Goal: Task Accomplishment & Management: Manage account settings

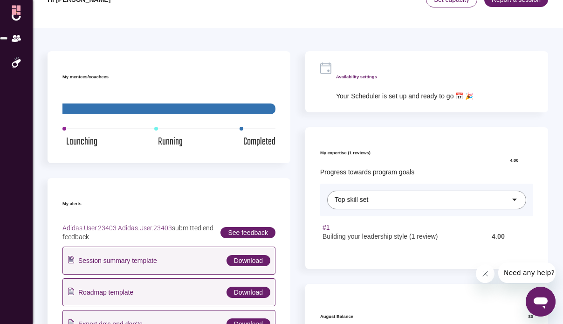
scroll to position [29, 0]
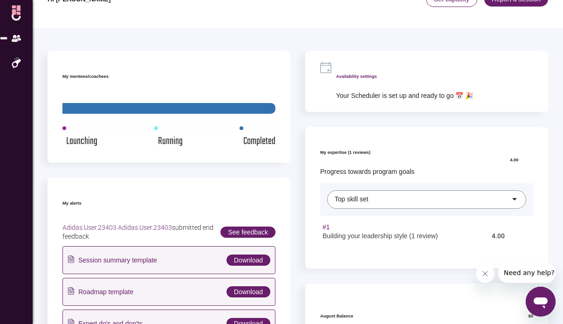
click at [389, 72] on h6 "Availability settings" at bounding box center [404, 76] width 137 height 9
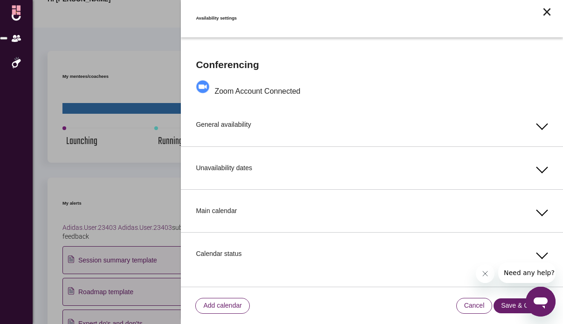
click at [321, 119] on div "General availability" at bounding box center [372, 124] width 352 height 43
click at [542, 161] on span at bounding box center [542, 167] width 12 height 12
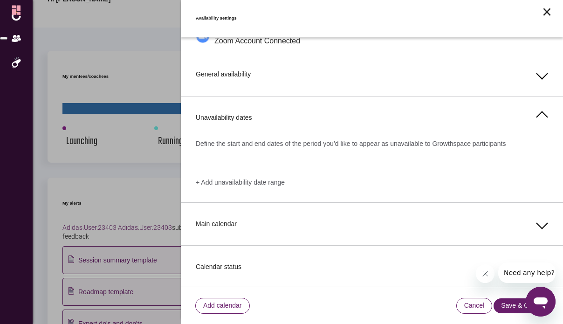
scroll to position [60, 0]
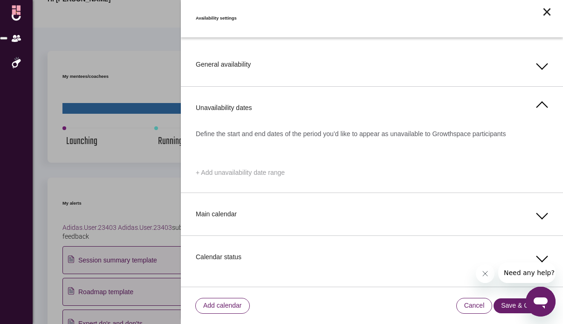
click at [263, 168] on span "+ Add unavailability date range" at bounding box center [240, 172] width 89 height 9
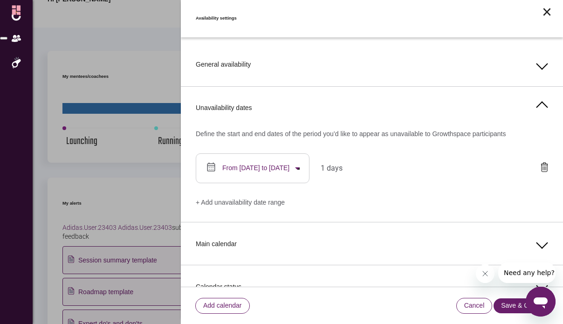
click at [268, 164] on span "From [DATE] to [DATE]" at bounding box center [255, 168] width 67 height 9
click at [137, 309] on button "Next month" at bounding box center [126, 320] width 22 height 22
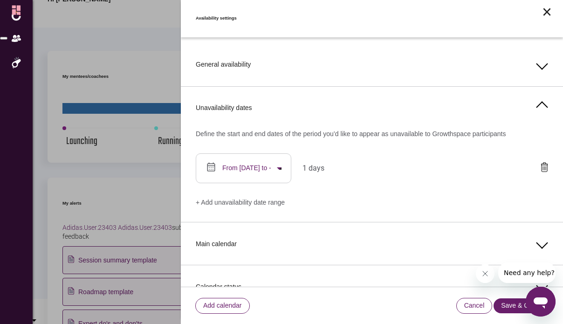
click at [505, 295] on div at bounding box center [281, 295] width 563 height 0
click at [536, 58] on span at bounding box center [542, 64] width 12 height 12
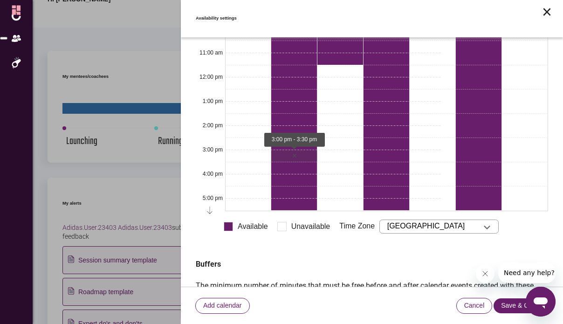
scroll to position [230, 0]
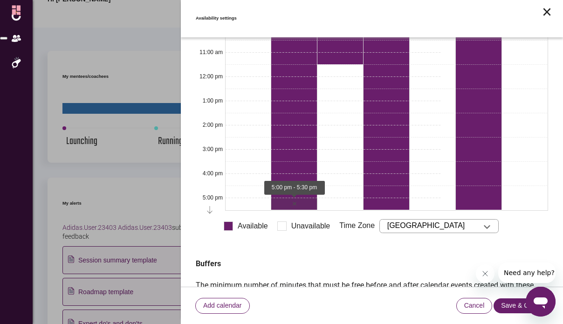
click at [287, 198] on button "5:00 PM - 5:30 PM Toggle slot" at bounding box center [294, 204] width 46 height 12
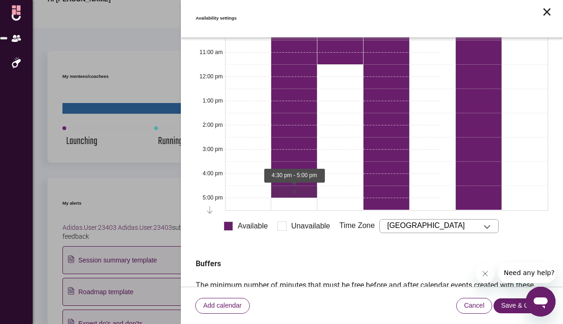
click at [286, 185] on button "4:30 PM - 5:00 PM Toggle slot" at bounding box center [294, 191] width 46 height 12
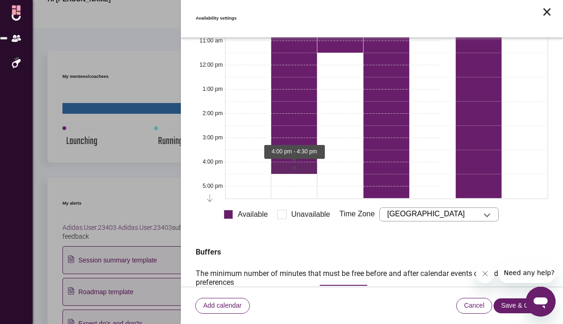
scroll to position [244, 0]
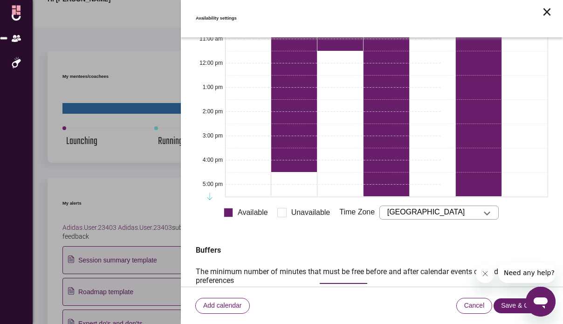
click at [211, 187] on button "Later" at bounding box center [210, 196] width 28 height 19
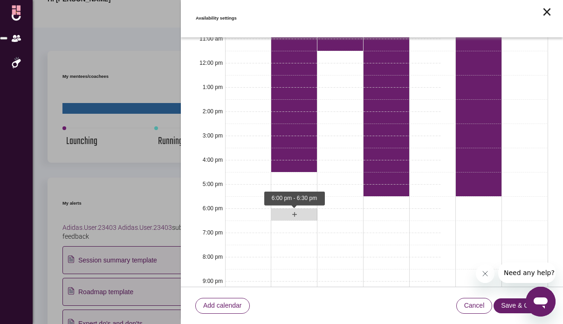
click at [281, 208] on button "6:00 PM - 6:30 PM Toggle slot" at bounding box center [294, 214] width 46 height 12
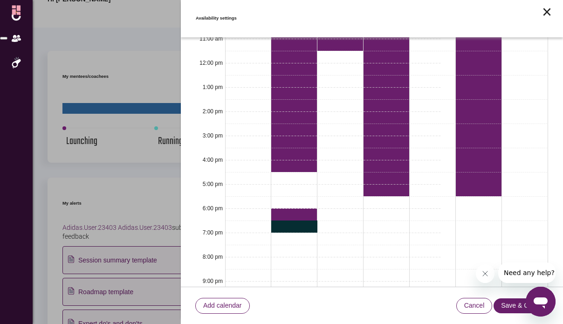
click at [283, 220] on button "Toggle slot" at bounding box center [294, 226] width 46 height 12
click at [282, 160] on button "4:00 PM - 4:30 PM Toggle slot" at bounding box center [294, 166] width 46 height 12
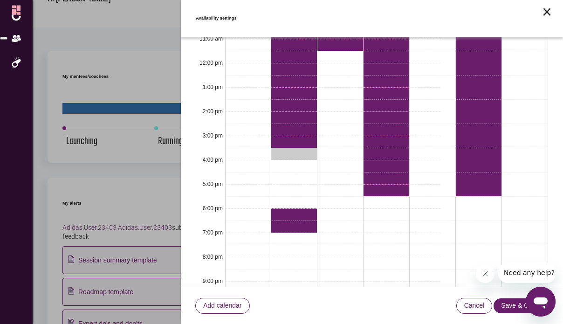
click at [281, 148] on button "Toggle slot" at bounding box center [294, 154] width 46 height 12
click at [280, 136] on button "3:00 PM - 3:30 PM Toggle slot" at bounding box center [294, 142] width 46 height 12
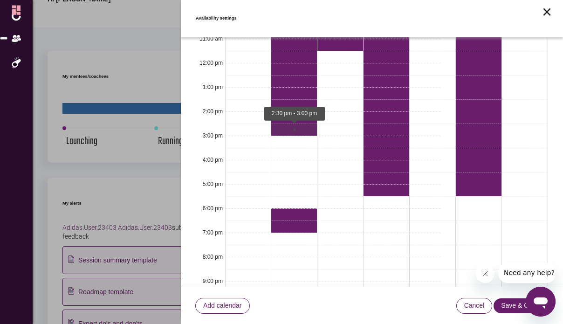
click at [280, 123] on button "2:30 PM - 3:00 PM Toggle slot" at bounding box center [294, 129] width 46 height 12
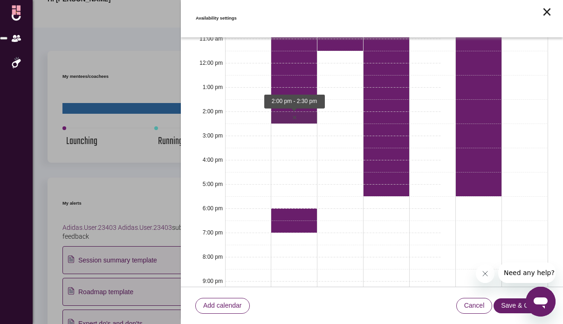
click at [280, 111] on button "2:00 PM - 2:30 PM Toggle slot" at bounding box center [294, 117] width 46 height 12
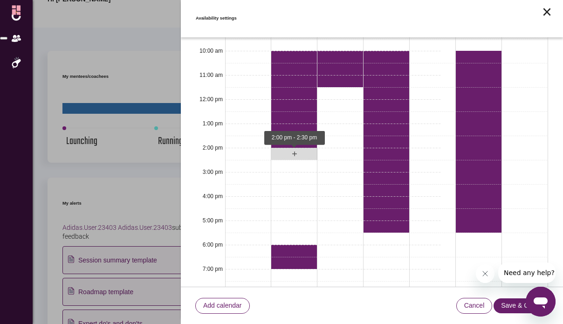
scroll to position [193, 0]
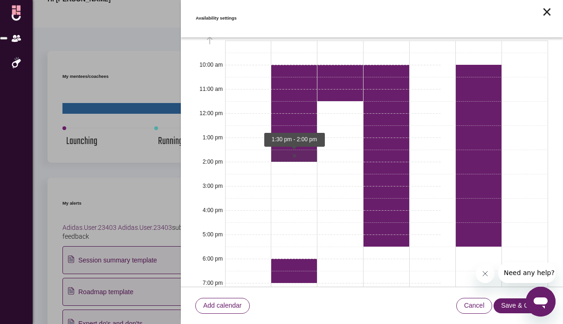
click at [286, 150] on button "1:30 PM - 2:00 PM Toggle slot" at bounding box center [294, 156] width 46 height 12
click at [281, 137] on button "Toggle slot" at bounding box center [294, 143] width 46 height 12
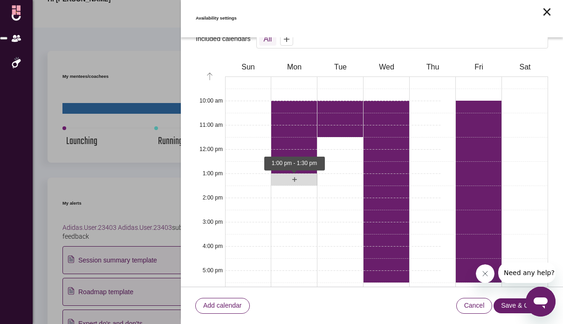
scroll to position [154, 0]
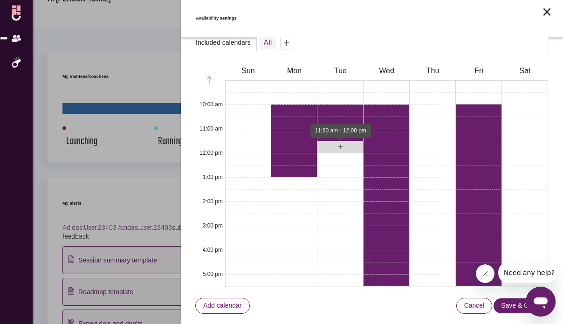
click at [328, 141] on button "11:30 AM - 12:00 PM Toggle slot" at bounding box center [340, 147] width 46 height 12
click at [324, 153] on button "12:00 PM - 12:30 PM Toggle slot" at bounding box center [340, 159] width 46 height 12
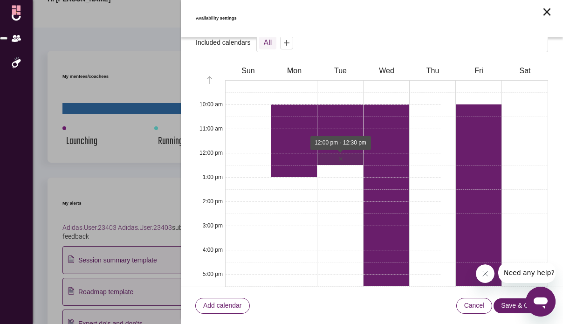
click at [325, 153] on button "12:00 PM - 12:30 PM Toggle slot" at bounding box center [340, 159] width 46 height 12
click at [326, 153] on button "Toggle slot" at bounding box center [340, 159] width 46 height 12
click at [320, 153] on button "12:00 PM - 12:30 PM Toggle slot" at bounding box center [340, 159] width 46 height 12
click at [326, 165] on button "12:30 PM - 1:00 PM Toggle slot" at bounding box center [340, 171] width 46 height 12
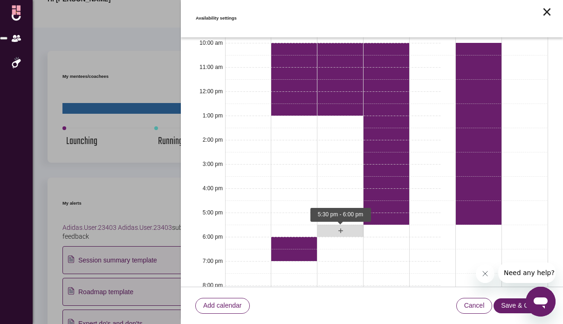
scroll to position [224, 0]
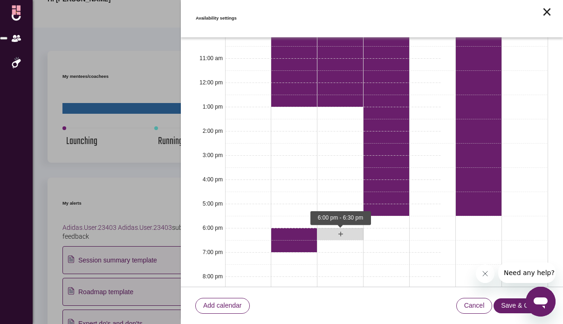
click at [328, 228] on button "6:00 PM - 6:30 PM Toggle slot" at bounding box center [340, 234] width 46 height 12
click at [328, 228] on button "Toggle slot" at bounding box center [340, 234] width 46 height 12
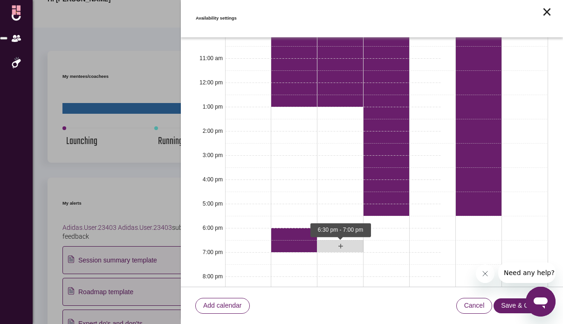
click at [333, 240] on button "6:30 PM - 7:00 PM Toggle slot" at bounding box center [340, 246] width 46 height 12
click at [330, 228] on button "Toggle slot" at bounding box center [340, 234] width 46 height 12
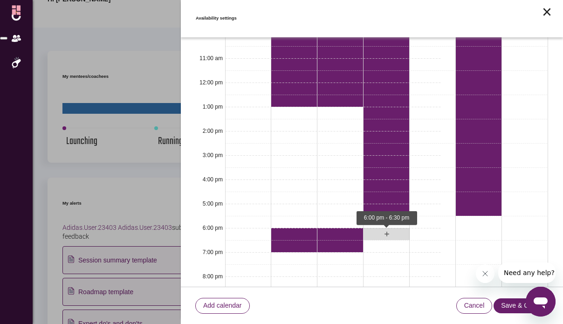
click at [377, 228] on button "6:00 PM - 6:30 PM Toggle slot" at bounding box center [386, 234] width 46 height 12
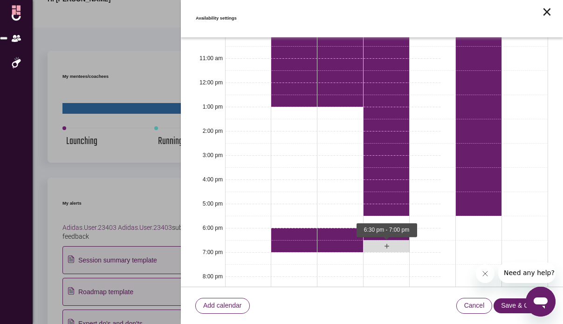
click at [378, 240] on button "6:30 PM - 7:00 PM Toggle slot" at bounding box center [386, 246] width 46 height 12
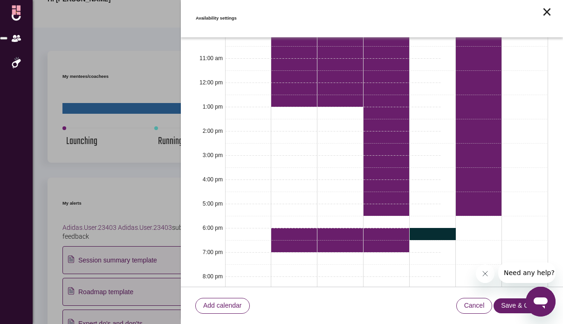
click at [422, 228] on button "Toggle slot" at bounding box center [433, 234] width 46 height 12
click at [424, 240] on button "6:30 PM - 7:00 PM Toggle slot" at bounding box center [433, 246] width 46 height 12
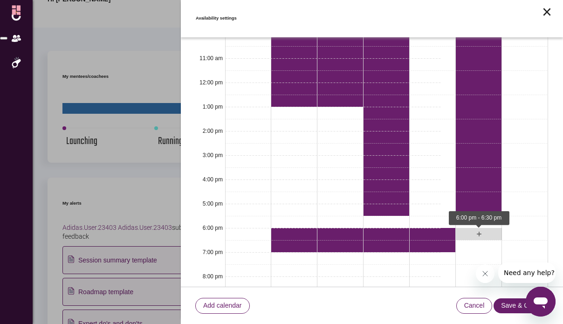
click at [470, 228] on button "6:00 PM - 6:30 PM Toggle slot" at bounding box center [479, 234] width 46 height 12
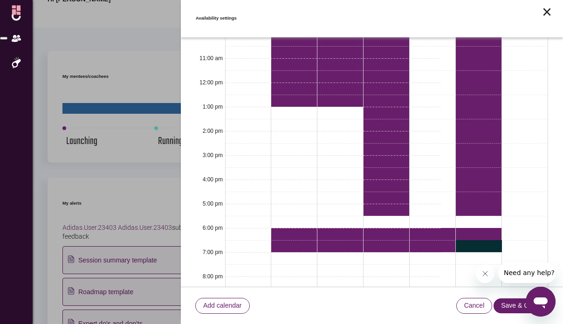
click at [466, 240] on button "Toggle slot" at bounding box center [479, 246] width 46 height 12
click at [374, 204] on button "Toggle slot" at bounding box center [386, 210] width 46 height 12
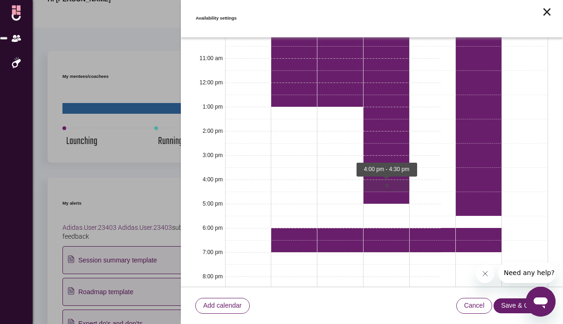
click at [374, 179] on button "4:00 PM - 4:30 PM Toggle slot" at bounding box center [386, 185] width 46 height 12
click at [375, 192] on button "4:30 PM - 5:00 PM Toggle slot" at bounding box center [386, 198] width 46 height 12
click at [373, 179] on button "4:00 PM - 4:30 PM Toggle slot" at bounding box center [386, 185] width 46 height 12
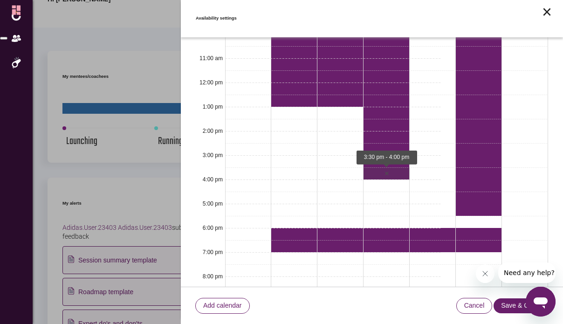
click at [371, 167] on button "3:30 PM - 4:00 PM Toggle slot" at bounding box center [386, 173] width 46 height 12
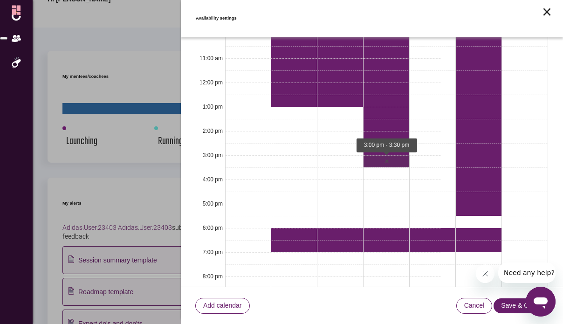
click at [370, 155] on button "3:00 PM - 3:30 PM Toggle slot" at bounding box center [386, 161] width 46 height 12
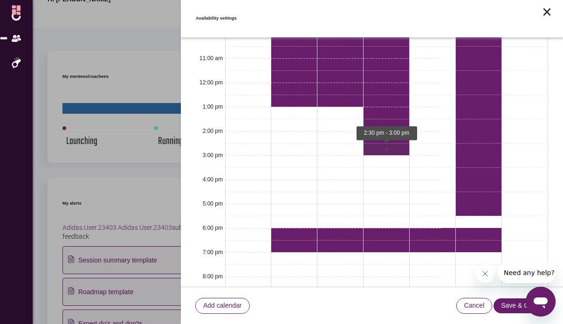
click at [370, 143] on button "2:30 PM - 3:00 PM Toggle slot" at bounding box center [386, 149] width 46 height 12
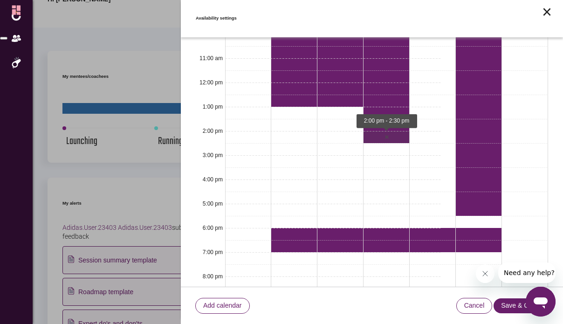
click at [370, 131] on button "2:00 PM - 2:30 PM Toggle slot" at bounding box center [386, 137] width 46 height 12
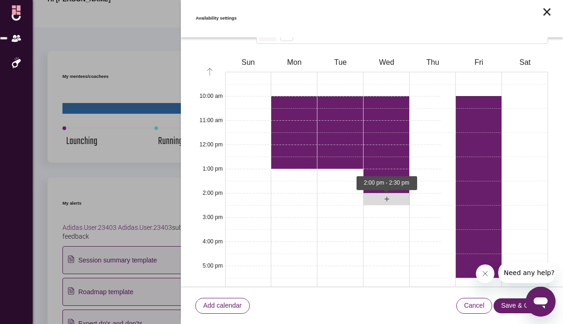
scroll to position [161, 0]
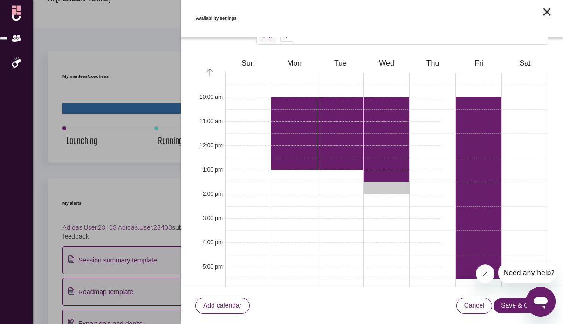
click at [382, 182] on button "Toggle slot" at bounding box center [386, 188] width 46 height 12
click at [382, 170] on button "1:00 PM - 1:30 PM Toggle slot" at bounding box center [386, 176] width 46 height 12
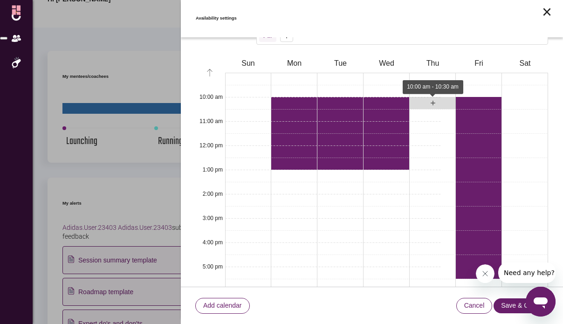
click at [418, 97] on button "10:00 AM - 10:30 AM Toggle slot" at bounding box center [433, 103] width 46 height 12
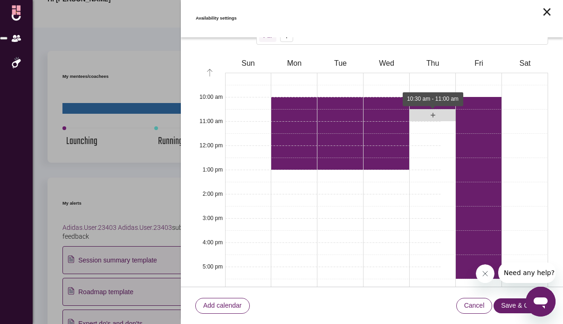
click at [418, 109] on button "10:30 AM - 11:00 AM Toggle slot" at bounding box center [433, 115] width 46 height 12
